Goal: Information Seeking & Learning: Learn about a topic

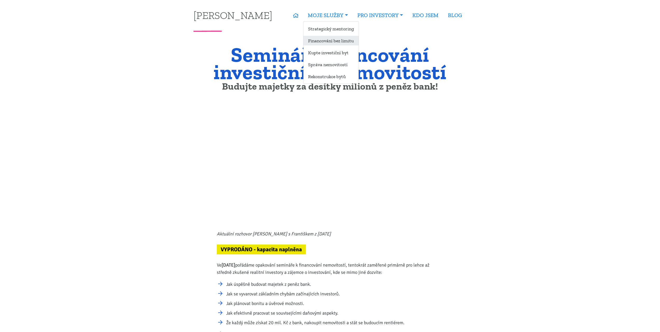
click at [336, 40] on link "Financování bez limitu" at bounding box center [331, 41] width 55 height 10
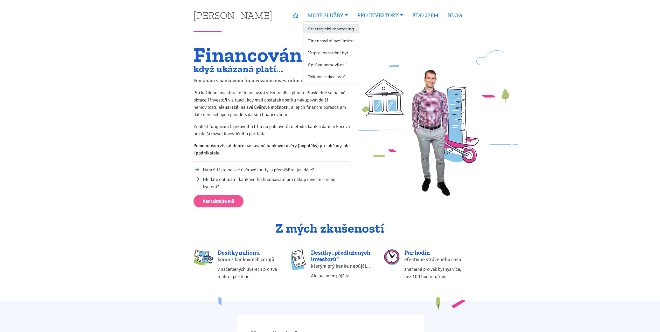
click at [334, 27] on link "Strategický mentoring" at bounding box center [331, 29] width 55 height 10
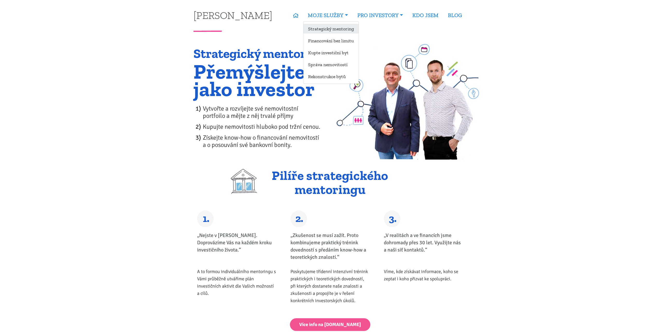
click at [338, 30] on link "Strategický mentoring" at bounding box center [331, 29] width 55 height 10
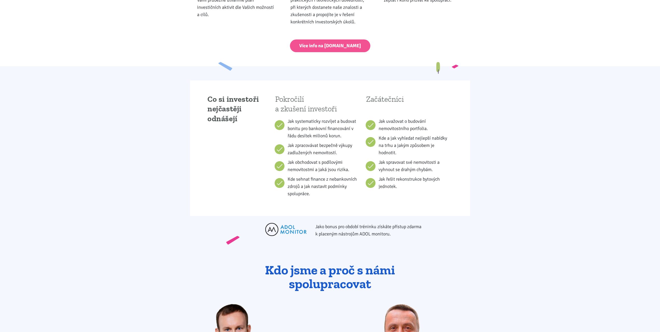
scroll to position [259, 0]
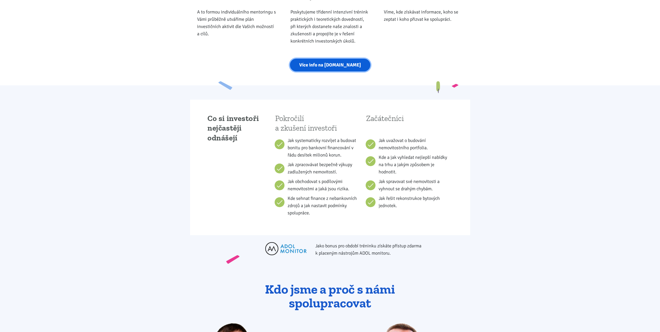
click at [335, 64] on link "Více info na [DOMAIN_NAME]" at bounding box center [330, 65] width 80 height 13
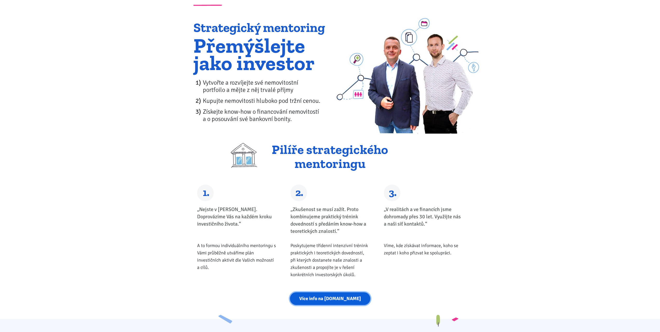
scroll to position [0, 0]
